Goal: Check status

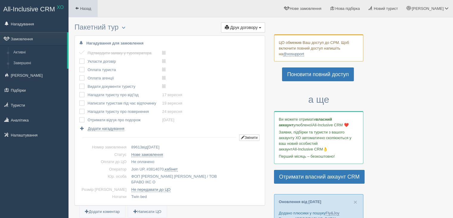
click at [75, 7] on span at bounding box center [77, 8] width 4 height 4
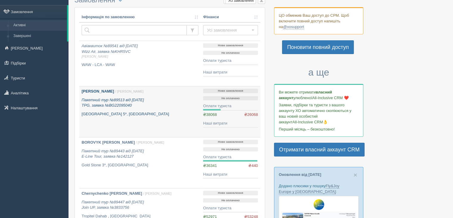
scroll to position [60, 0]
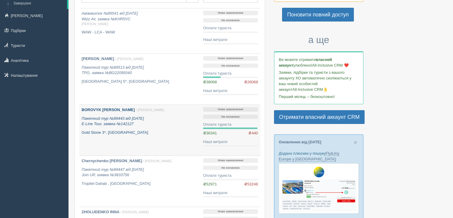
click at [108, 108] on b "BOROVYK [PERSON_NAME]" at bounding box center [108, 109] width 53 height 4
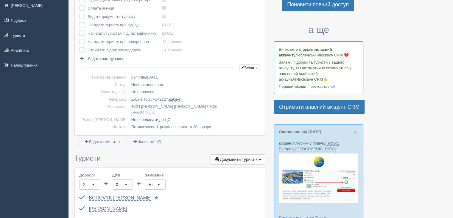
scroll to position [60, 0]
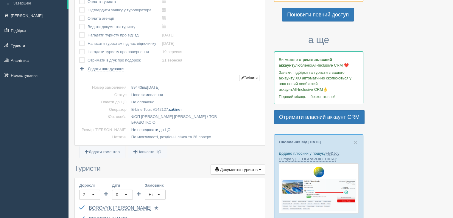
click at [169, 108] on link "кабінет" at bounding box center [175, 109] width 13 height 5
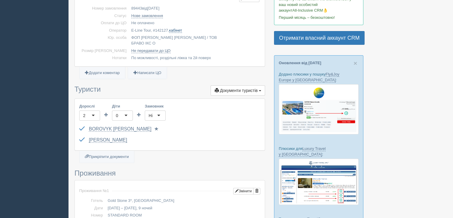
scroll to position [149, 0]
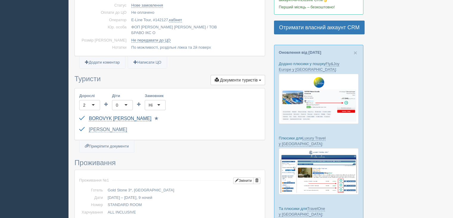
click at [111, 113] on div "BOROVYK [PERSON_NAME] FZ до [DATE] Паспорт 2 Обрати іншого..." at bounding box center [169, 118] width 181 height 11
click at [122, 116] on link "BOROVYK [PERSON_NAME]" at bounding box center [120, 118] width 63 height 5
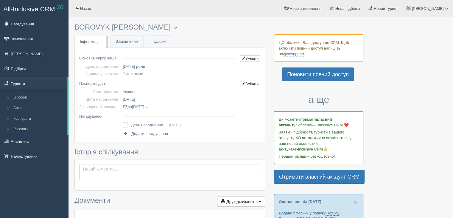
scroll to position [22, 0]
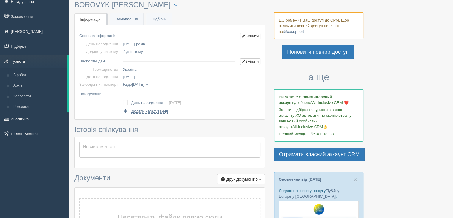
click at [129, 36] on hr at bounding box center [179, 36] width 113 height 0
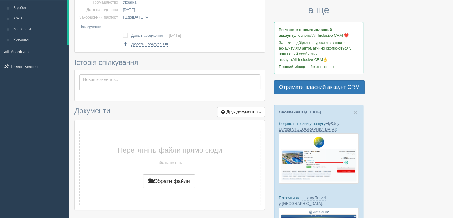
click at [149, 17] on span at bounding box center [146, 17] width 3 height 3
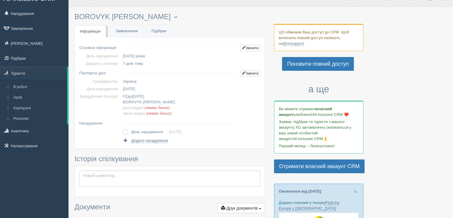
scroll to position [0, 0]
